Goal: Navigation & Orientation: Find specific page/section

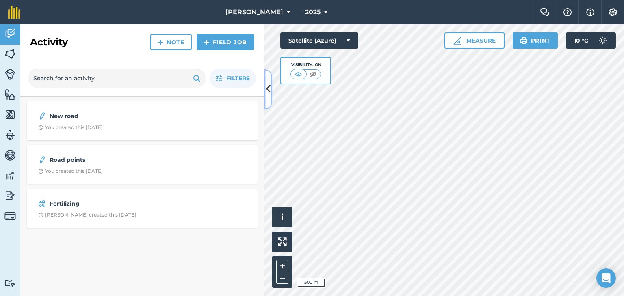
click at [268, 91] on icon at bounding box center [268, 89] width 4 height 14
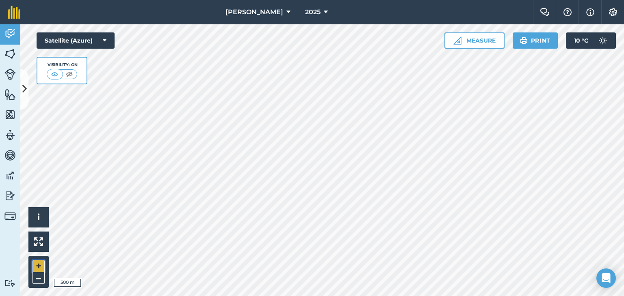
click at [39, 265] on button "+" at bounding box center [38, 266] width 12 height 12
